Goal: Information Seeking & Learning: Check status

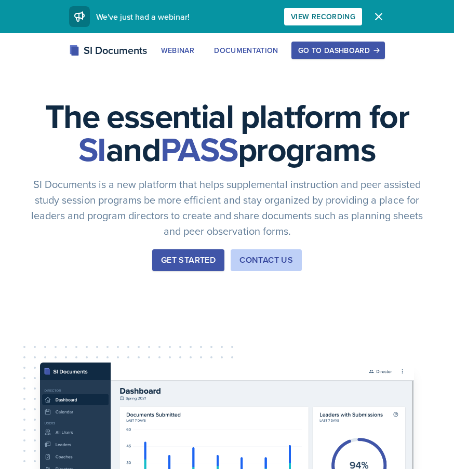
click at [315, 45] on button "Go to Dashboard" at bounding box center [338, 51] width 94 height 18
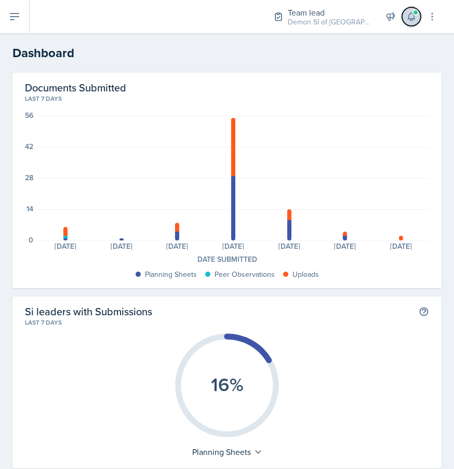
click at [409, 14] on icon at bounding box center [411, 16] width 10 height 10
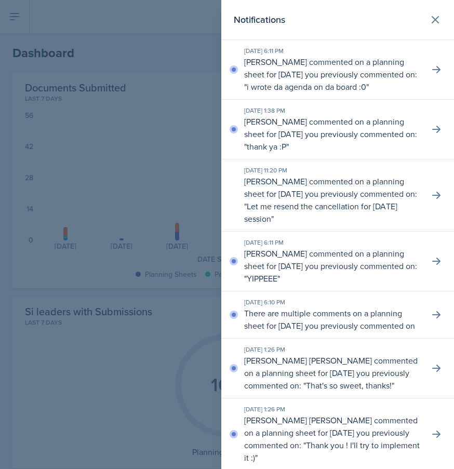
click at [265, 178] on p "[PERSON_NAME] commented on a planning sheet for [DATE] you previously commented…" at bounding box center [332, 200] width 177 height 50
click at [431, 192] on icon at bounding box center [436, 195] width 10 height 10
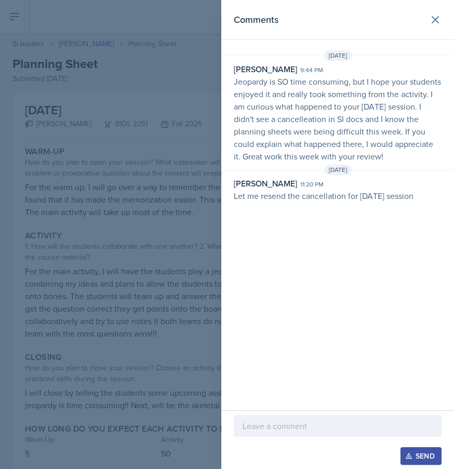
click at [189, 152] on div at bounding box center [227, 234] width 454 height 469
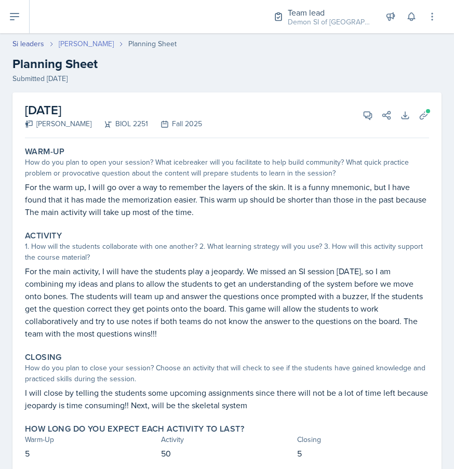
click at [79, 43] on link "[PERSON_NAME]" at bounding box center [86, 43] width 55 height 11
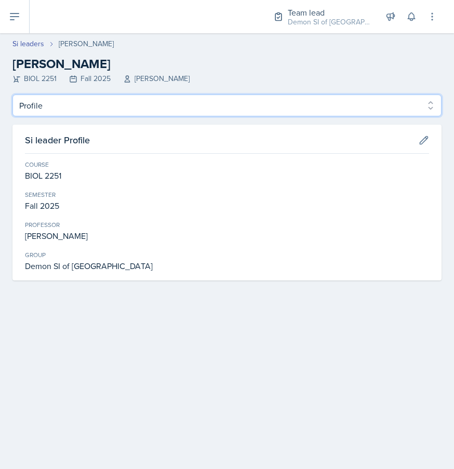
click at [103, 104] on select "Profile Planning Sheets Observation Forms Uploads" at bounding box center [226, 106] width 429 height 22
select select "Planning Sheets"
click at [12, 95] on select "Profile Planning Sheets Observation Forms Uploads" at bounding box center [226, 106] width 429 height 22
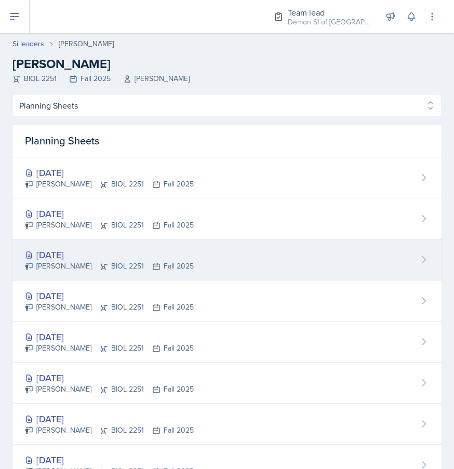
click at [118, 276] on div "[DATE] [PERSON_NAME] BIOL 2251 Fall 2025" at bounding box center [226, 260] width 429 height 41
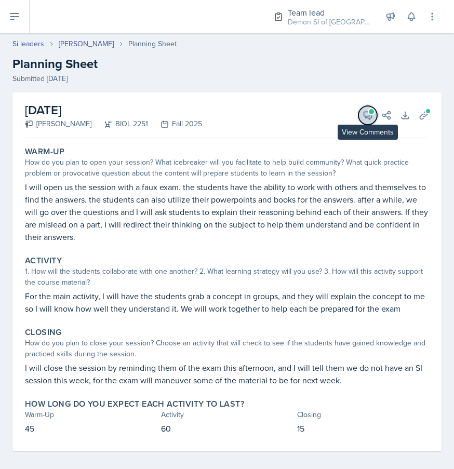
click at [367, 111] on icon at bounding box center [368, 115] width 10 height 10
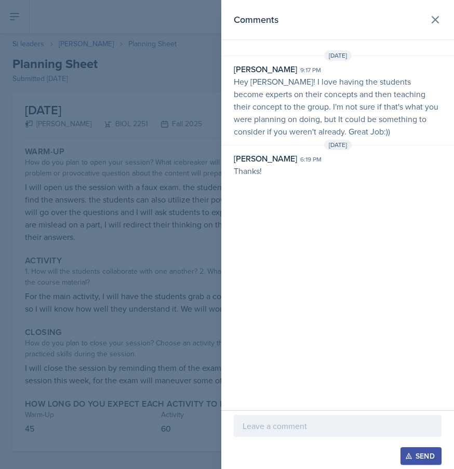
click at [79, 150] on div at bounding box center [227, 234] width 454 height 469
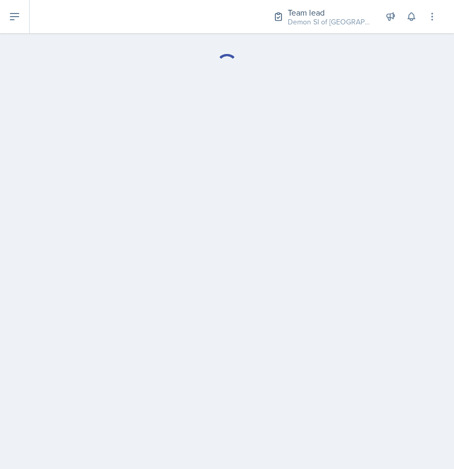
select select "Planning Sheets"
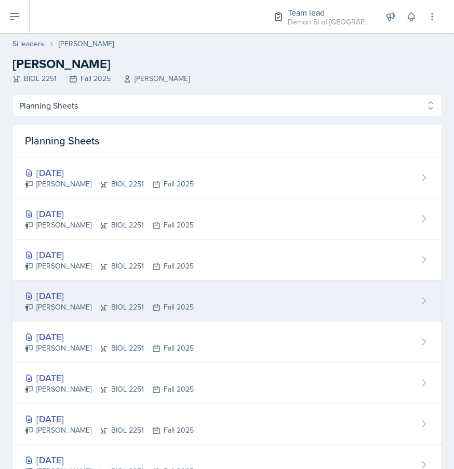
click at [112, 313] on div "[DATE] [PERSON_NAME] BIOL 2251 Fall 2025" at bounding box center [226, 301] width 429 height 41
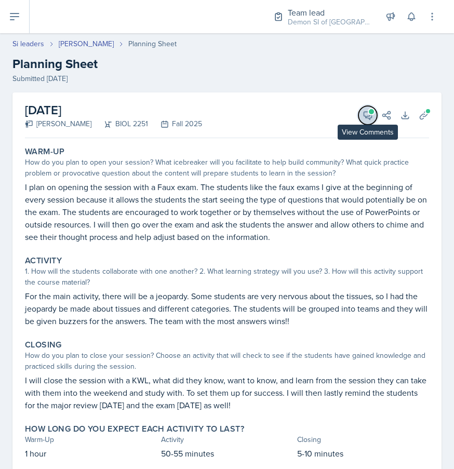
click at [362, 117] on button "View Comments" at bounding box center [367, 115] width 19 height 19
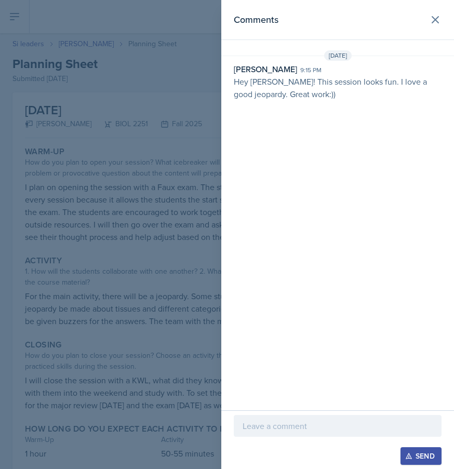
click at [129, 275] on div at bounding box center [227, 234] width 454 height 469
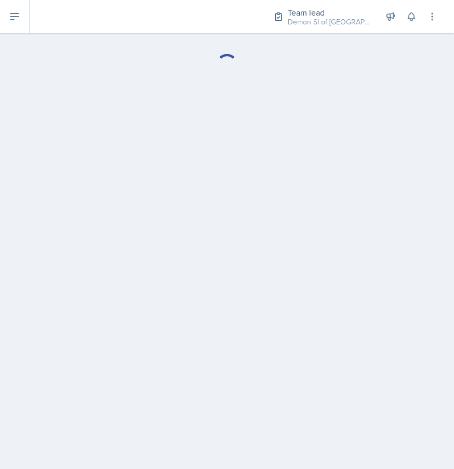
select select "Planning Sheets"
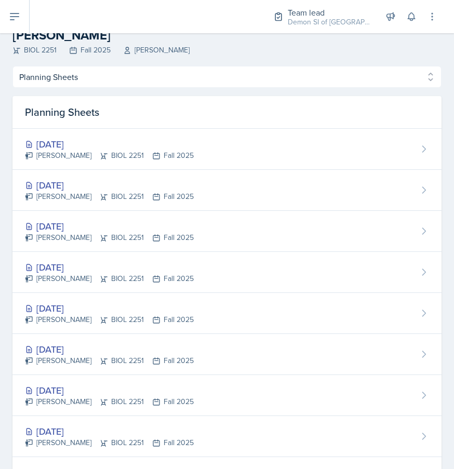
scroll to position [32, 0]
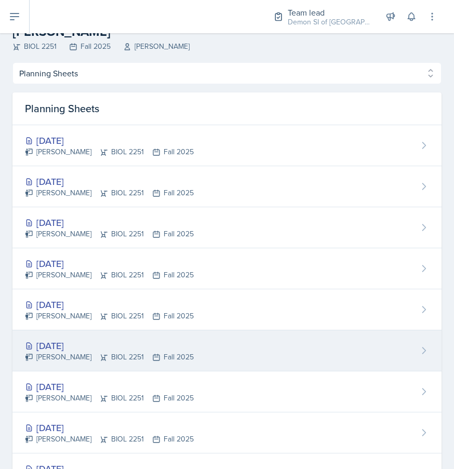
click at [102, 354] on div "[PERSON_NAME] BIOL 2251 Fall 2025" at bounding box center [109, 357] width 169 height 11
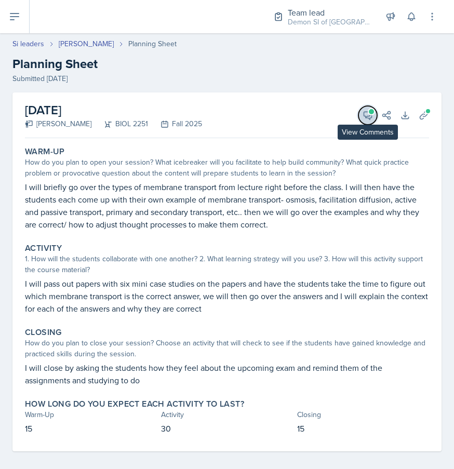
click at [365, 114] on icon at bounding box center [368, 115] width 10 height 10
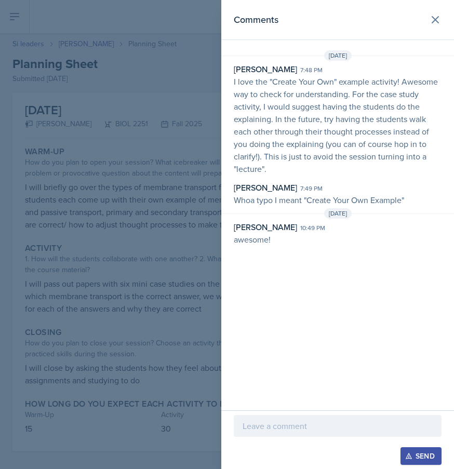
click at [158, 233] on div at bounding box center [227, 234] width 454 height 469
